Goal: Find contact information: Find contact information

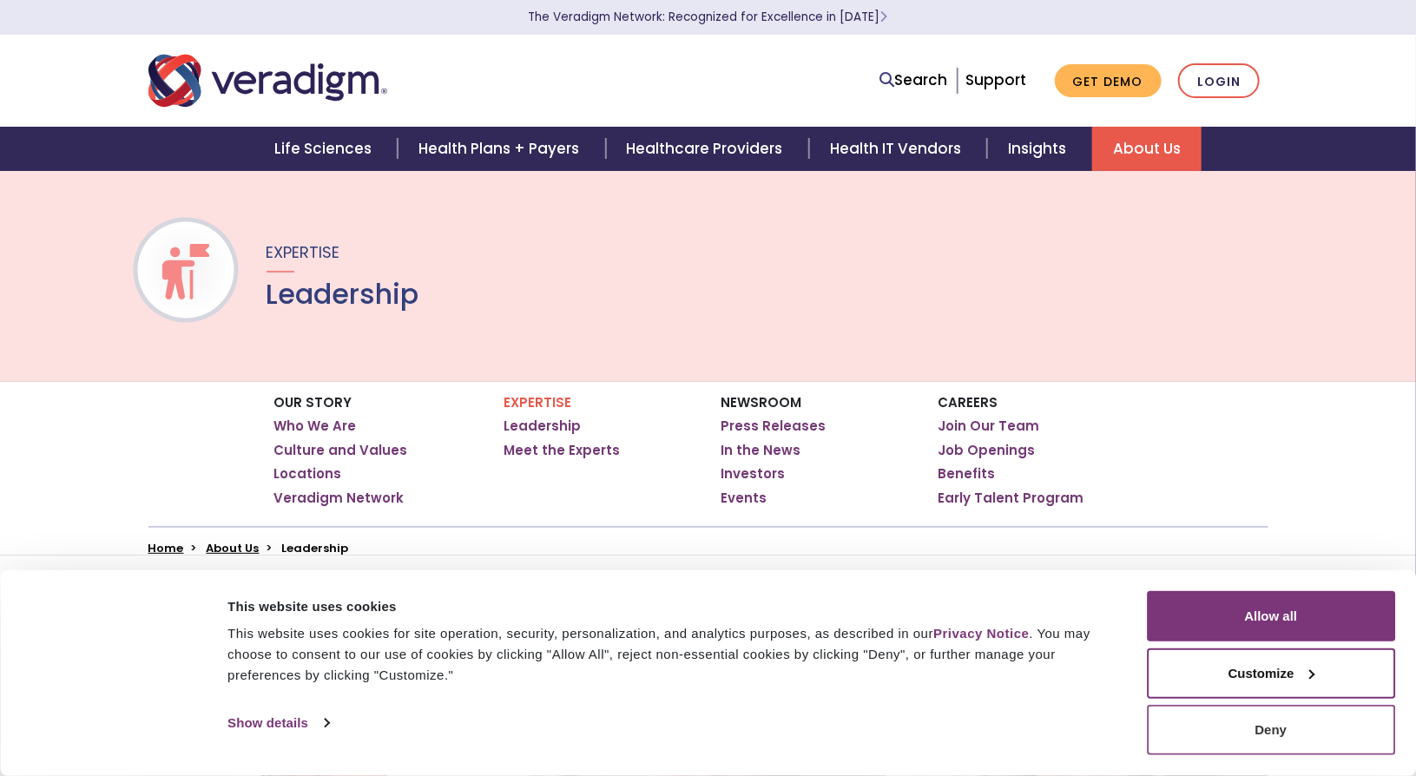
click at [1297, 745] on button "Deny" at bounding box center [1271, 730] width 248 height 50
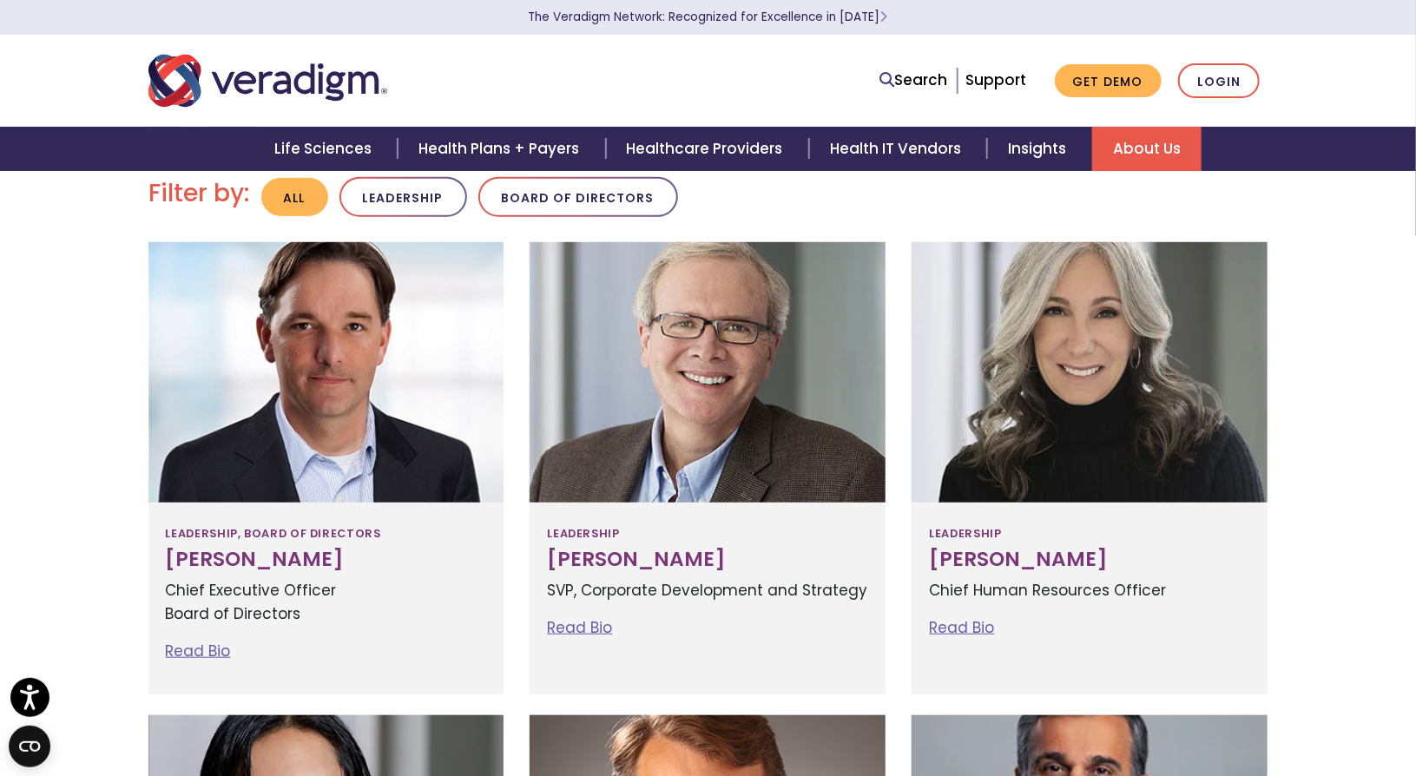
scroll to position [436, 0]
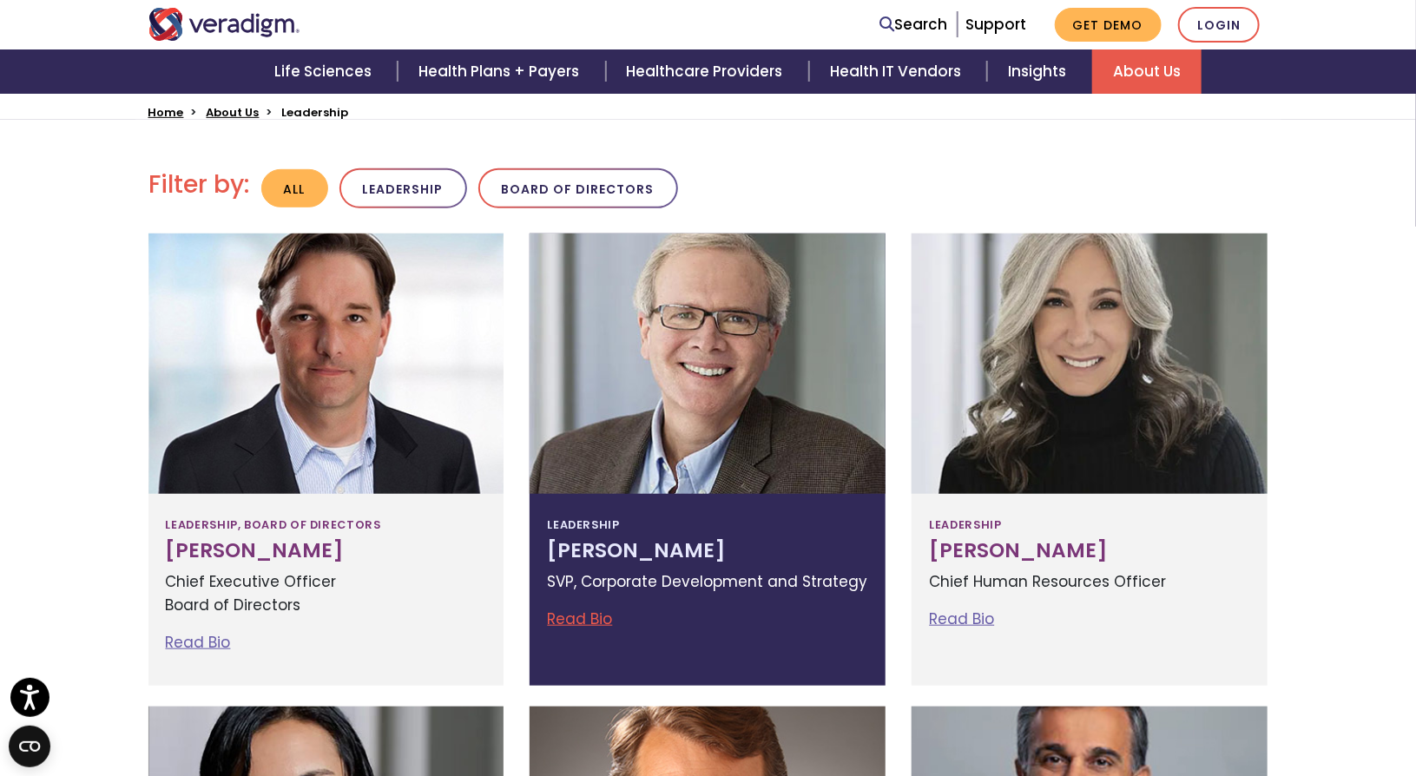
click at [613, 401] on div at bounding box center [708, 364] width 356 height 260
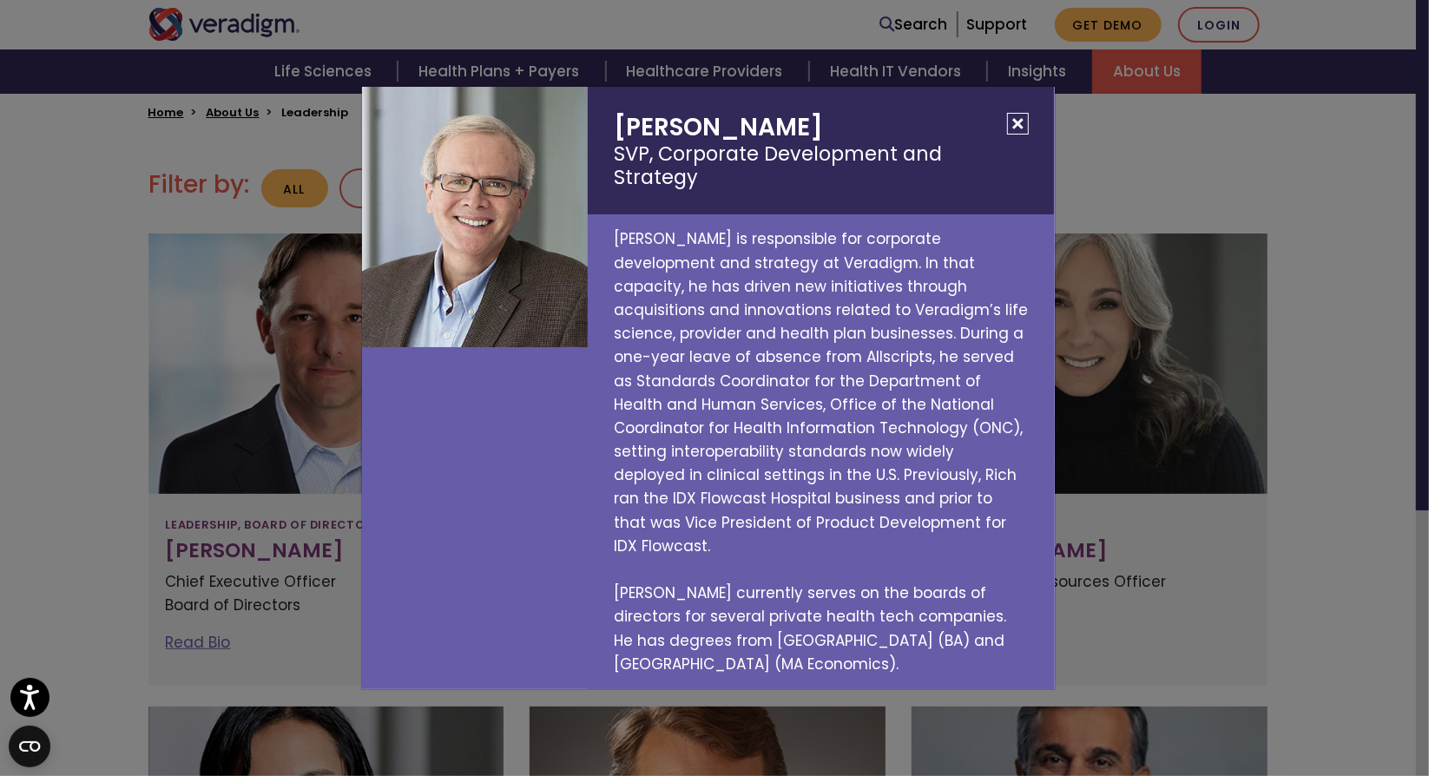
drag, startPoint x: 817, startPoint y: 145, endPoint x: 615, endPoint y: 138, distance: 201.5
click at [615, 138] on h2 "[PERSON_NAME] SVP, Corporate Development and Strategy" at bounding box center [821, 151] width 466 height 128
copy h2 "[PERSON_NAME]"
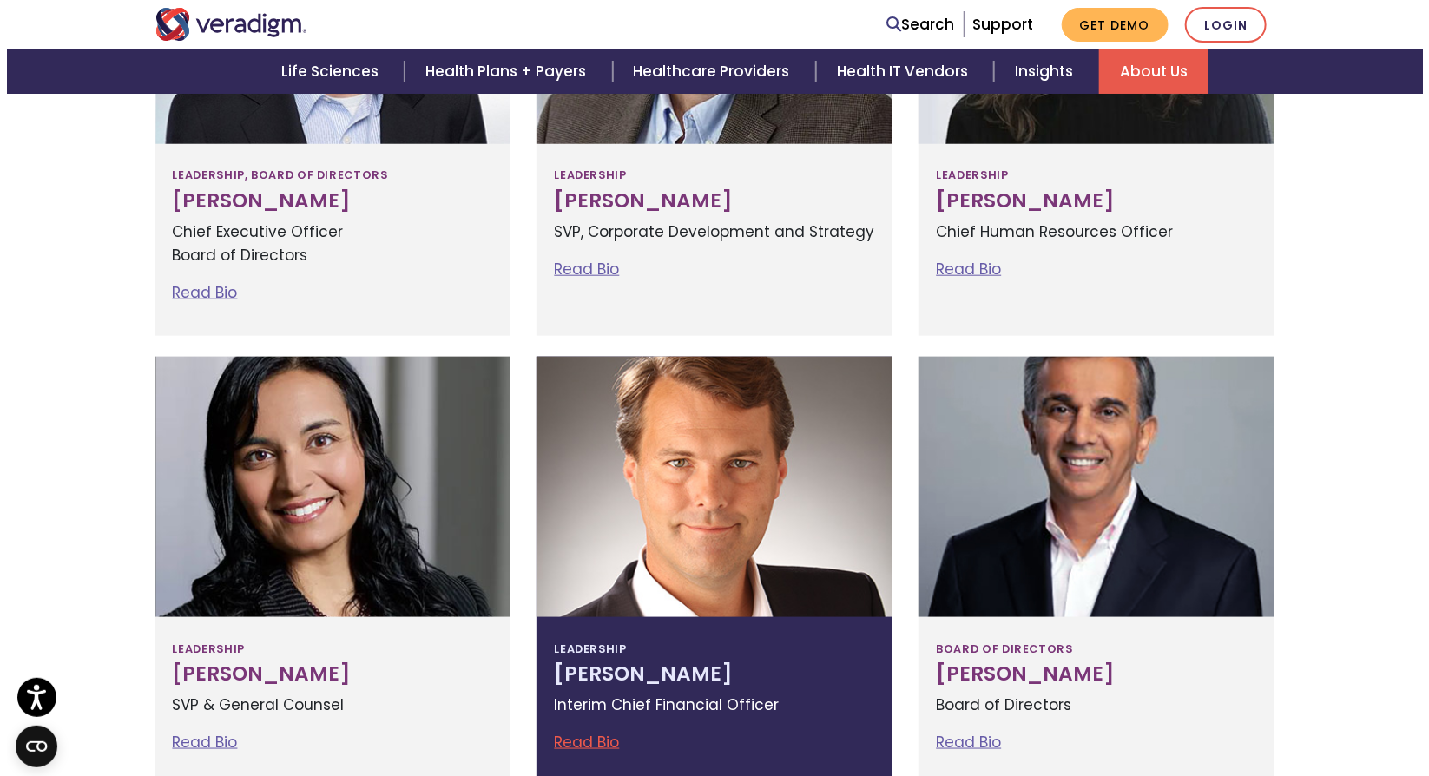
scroll to position [946, 0]
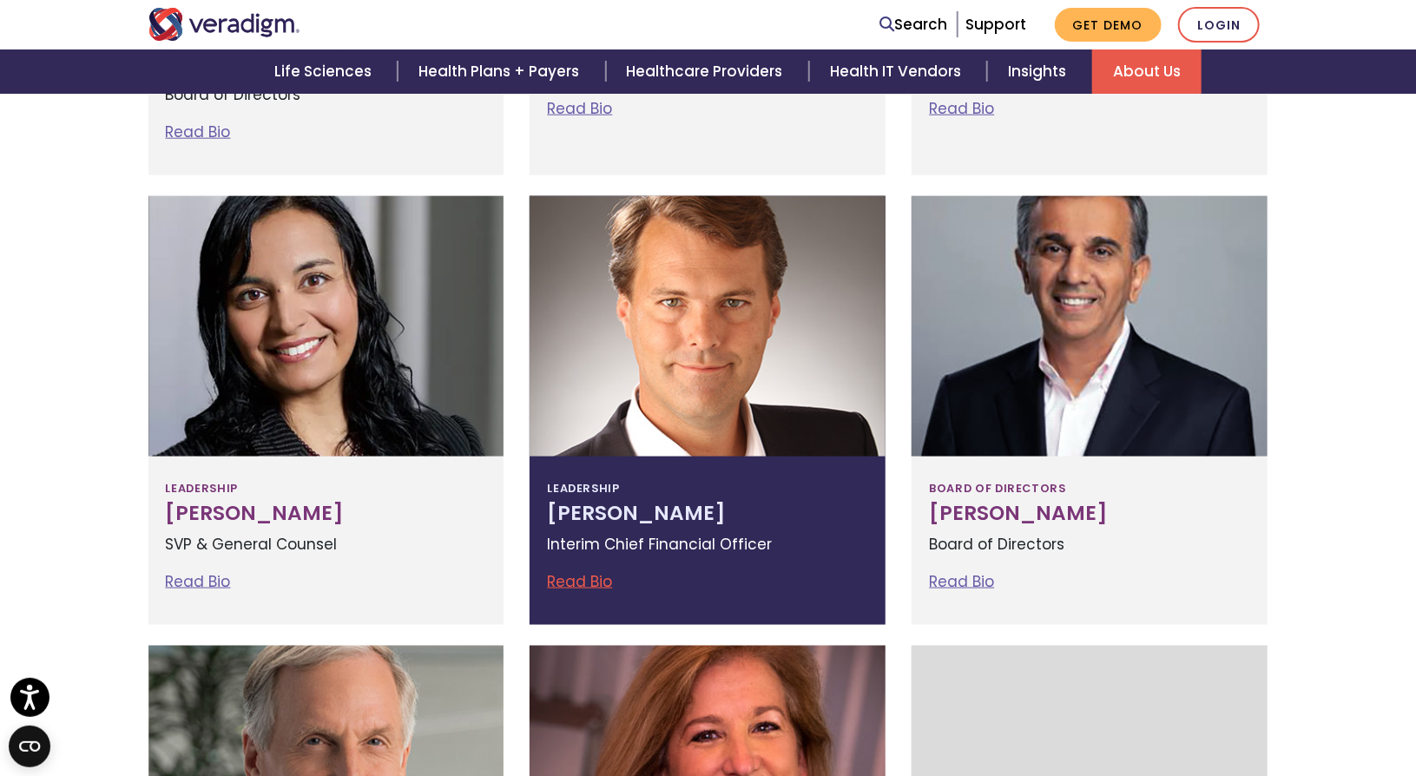
drag, startPoint x: 726, startPoint y: 522, endPoint x: 556, endPoint y: 516, distance: 170.3
click at [556, 516] on h3 "[PERSON_NAME]" at bounding box center [707, 514] width 321 height 24
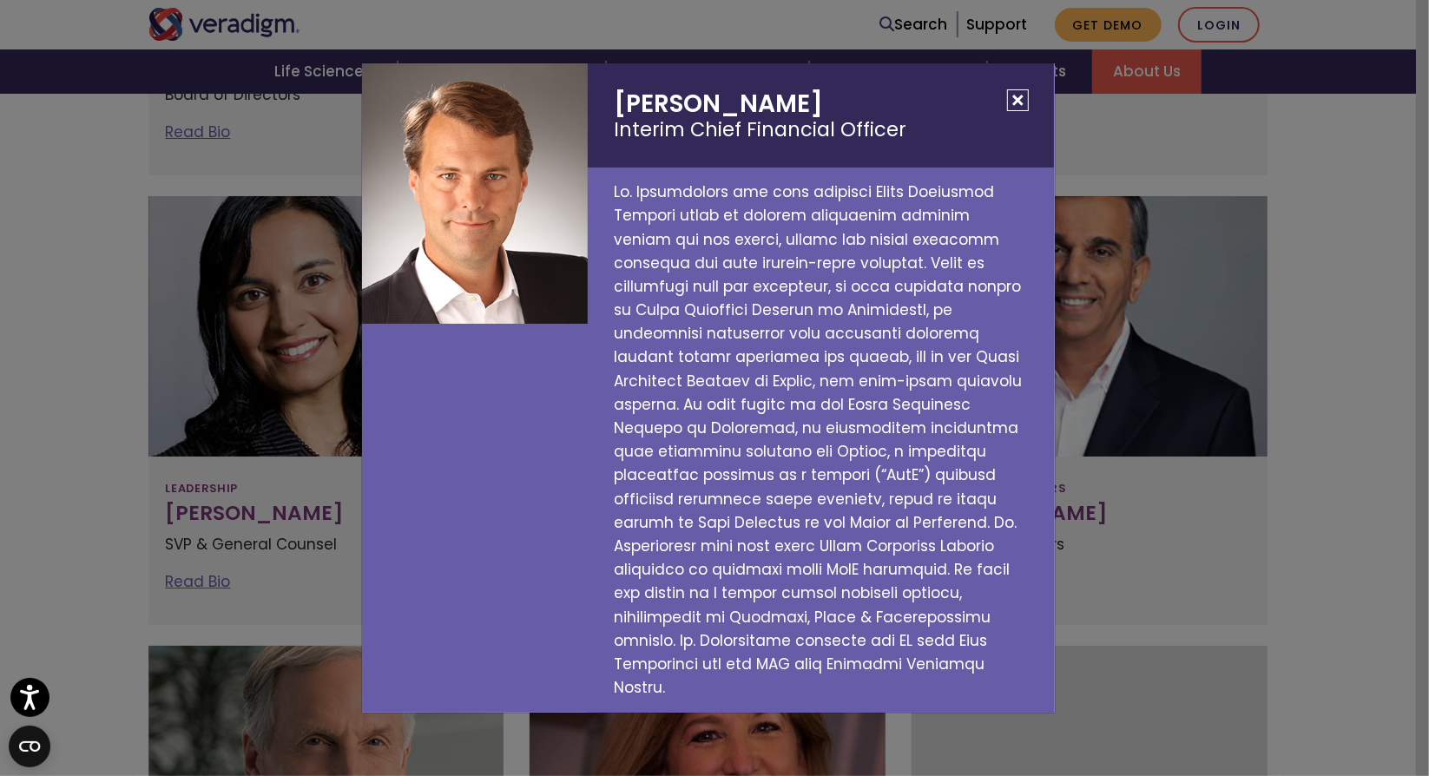
drag, startPoint x: 805, startPoint y: 128, endPoint x: 583, endPoint y: 114, distance: 221.8
click at [583, 114] on div "[PERSON_NAME] Interim Chief Financial Officer" at bounding box center [708, 388] width 719 height 650
copy div "[PERSON_NAME]"
